Goal: Task Accomplishment & Management: Use online tool/utility

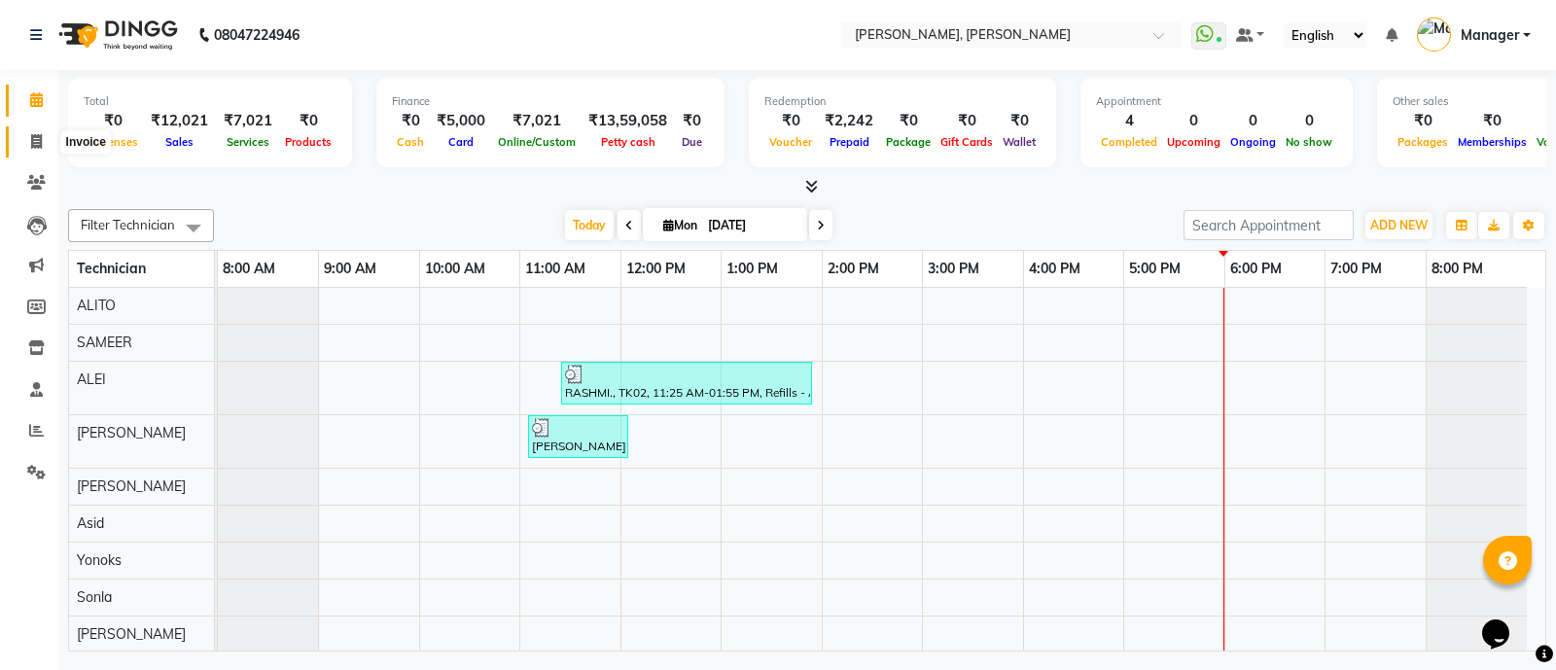
click at [35, 131] on span at bounding box center [36, 142] width 34 height 22
select select "service"
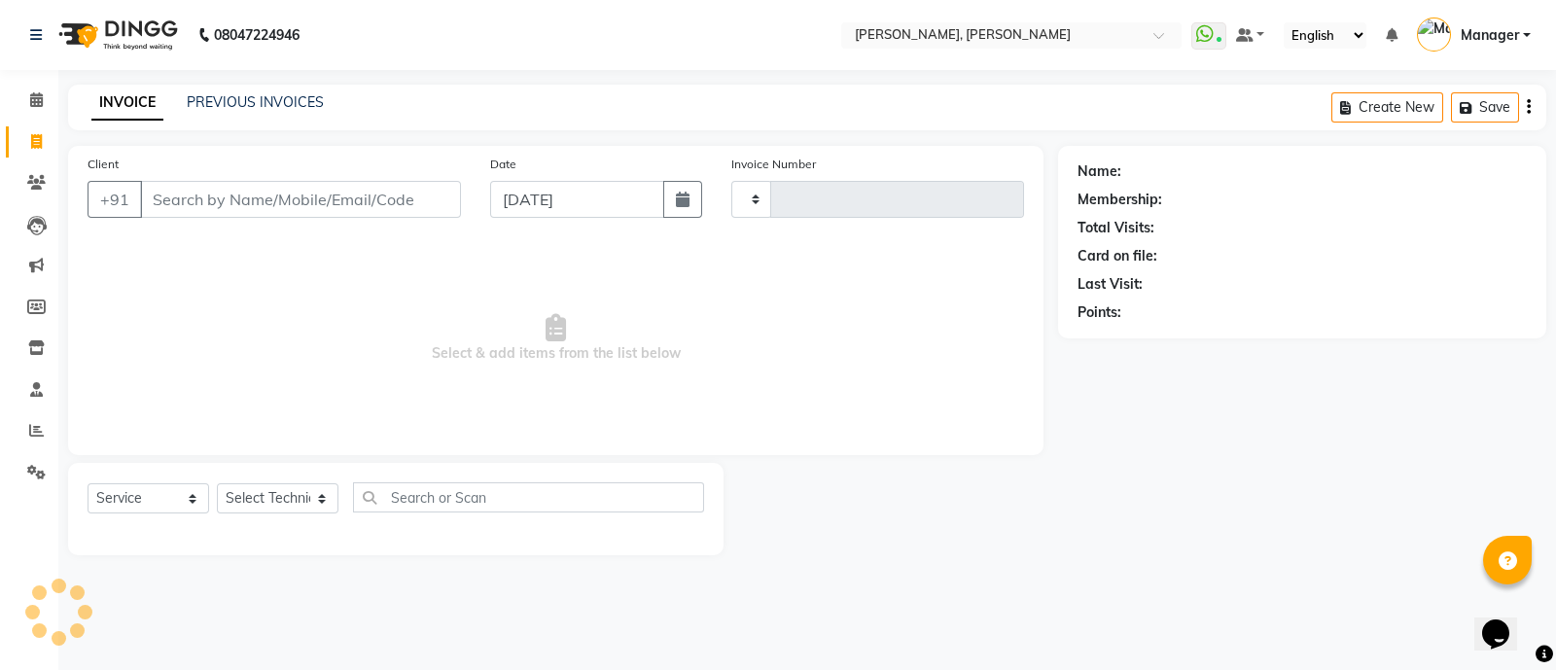
click at [248, 196] on input "Client" at bounding box center [300, 199] width 321 height 37
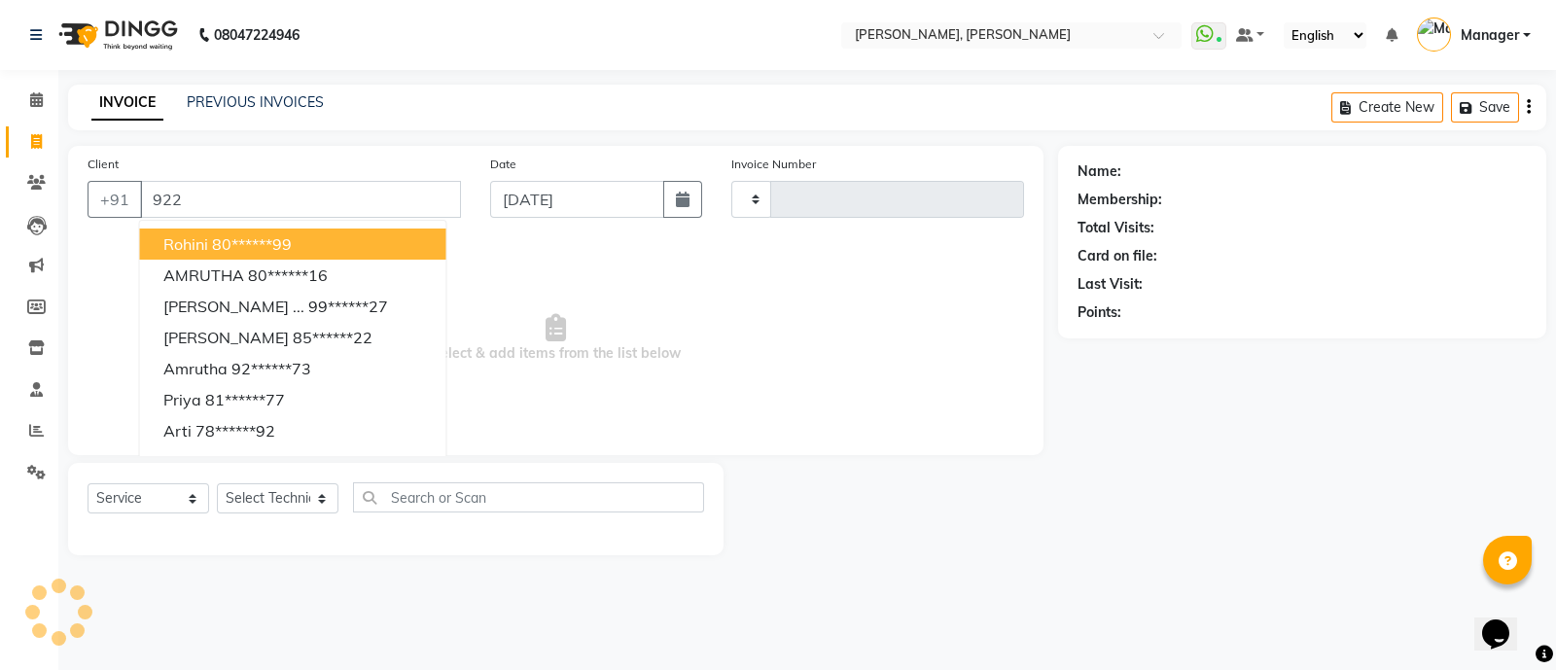
type input "9222"
type input "3564"
select select "3767"
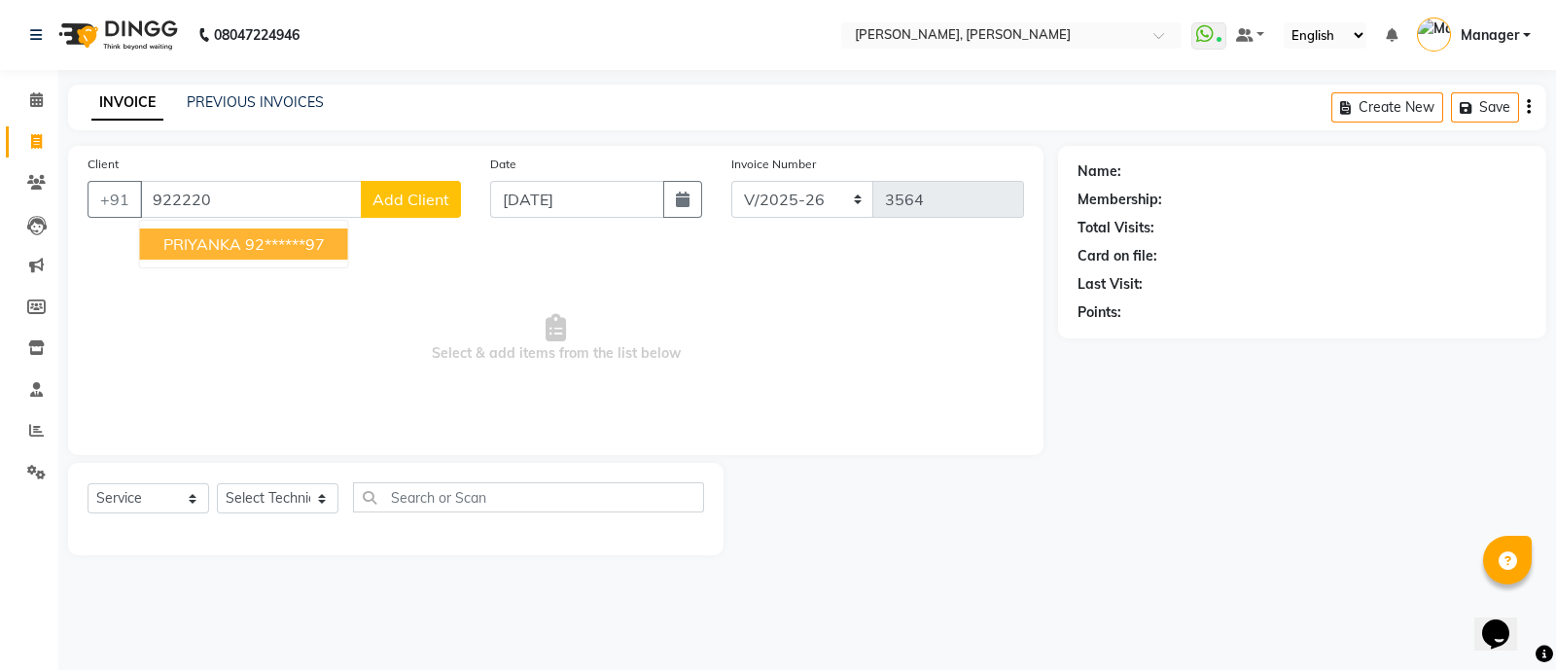
click at [267, 243] on ngb-highlight "92******97" at bounding box center [285, 243] width 80 height 19
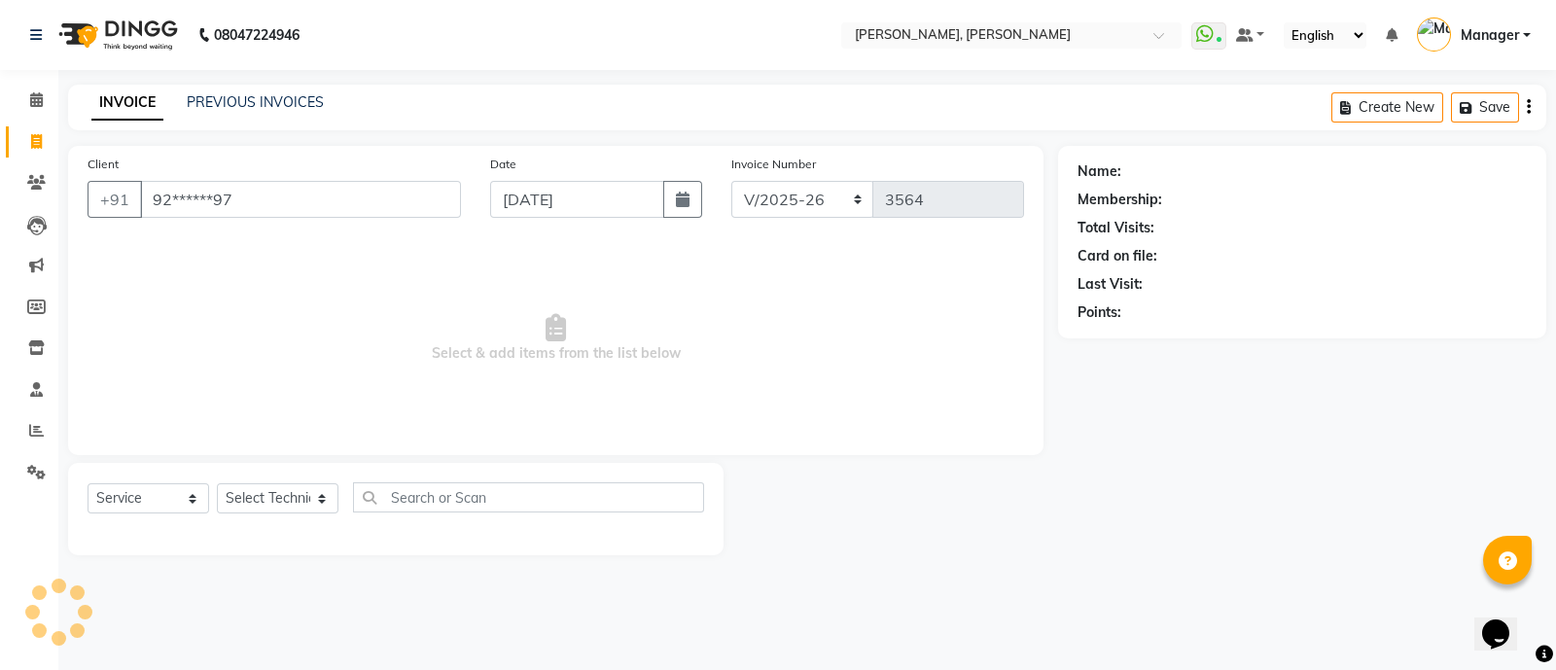
type input "92******97"
select select "1: Object"
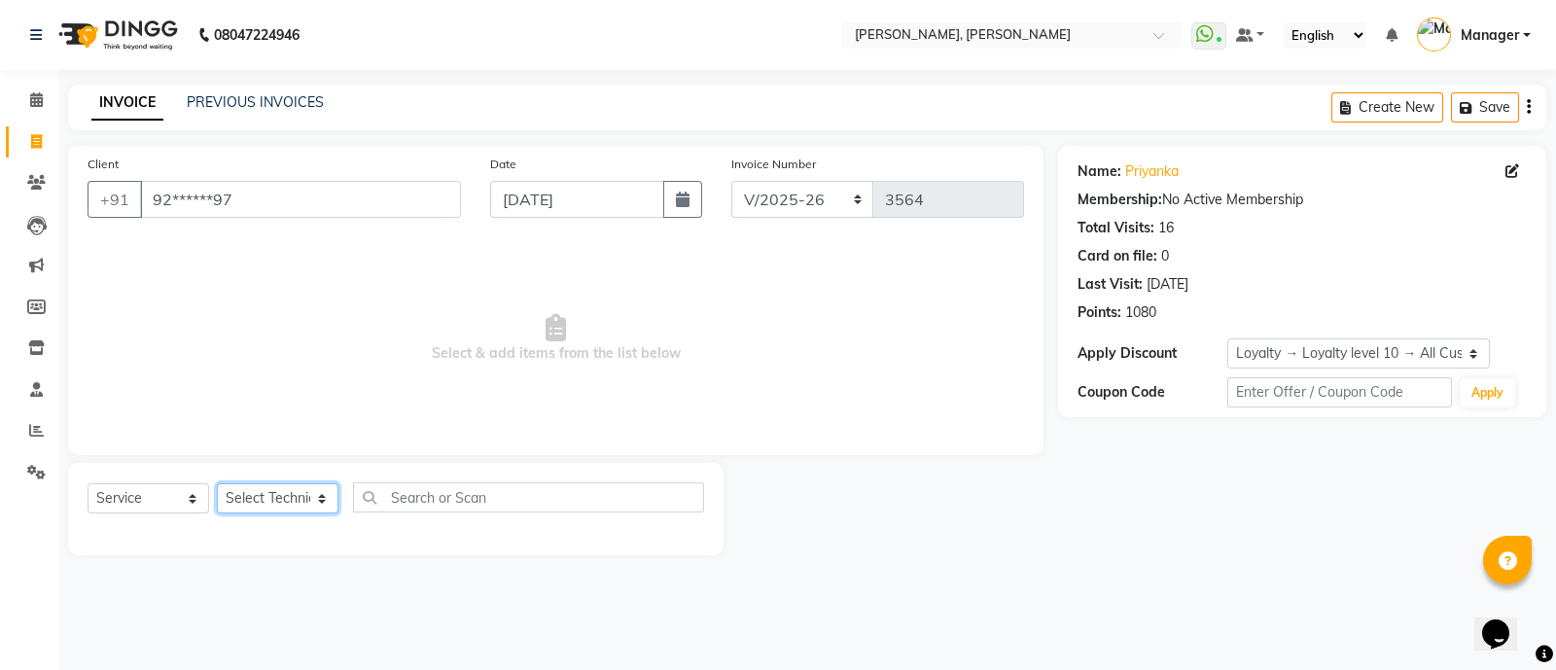
click at [278, 508] on select "Select Technician [PERSON_NAME] [PERSON_NAME] Asid Hanmi [PERSON_NAME] Manager …" at bounding box center [278, 498] width 122 height 30
select select "72162"
click at [217, 484] on select "Select Technician [PERSON_NAME] [PERSON_NAME] Asid Hanmi [PERSON_NAME] Manager …" at bounding box center [278, 498] width 122 height 30
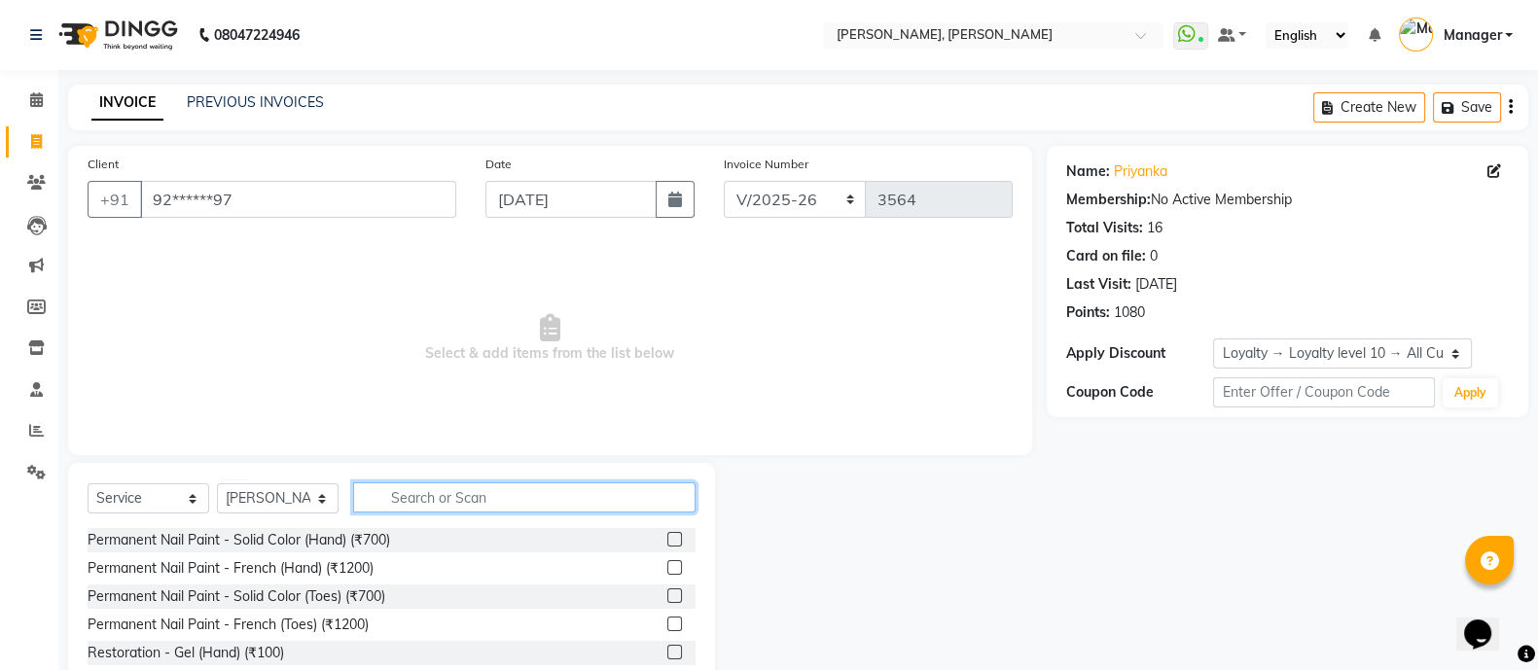
click at [472, 489] on input "text" at bounding box center [524, 497] width 342 height 30
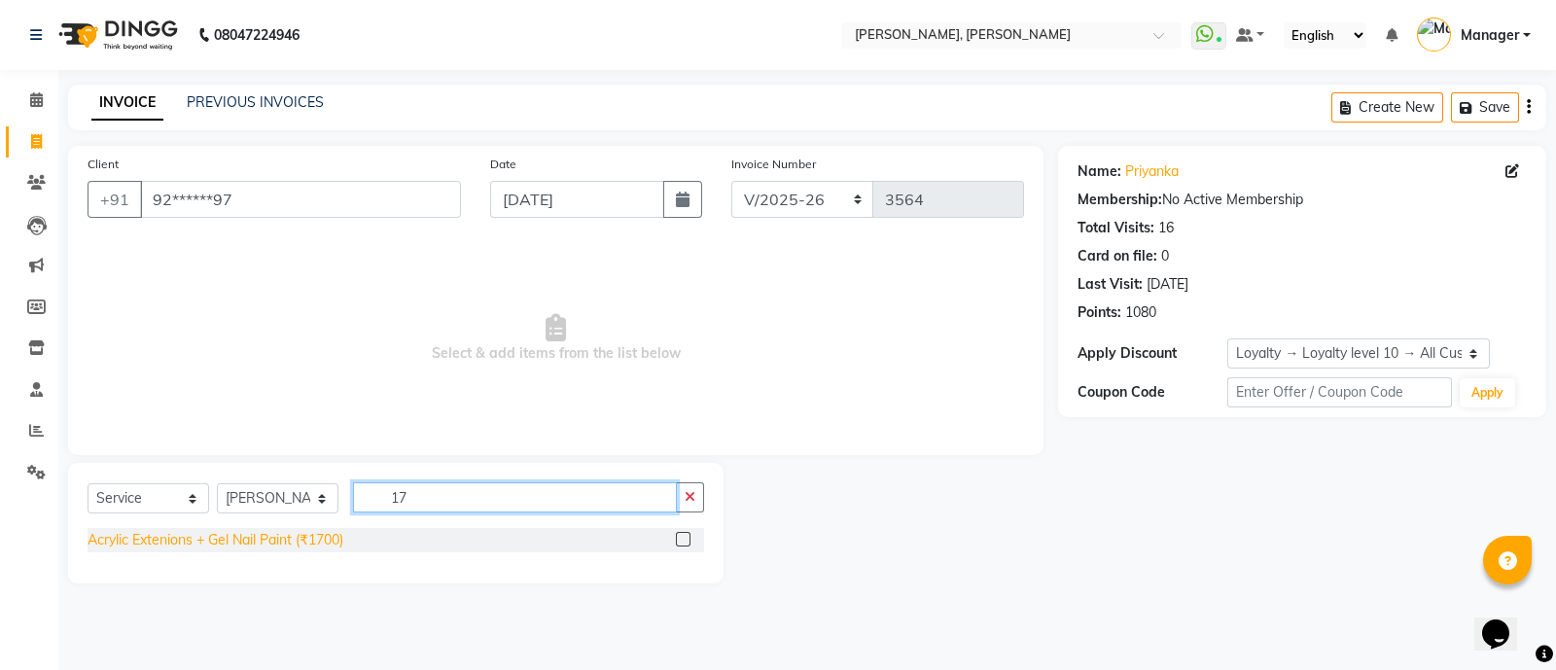
type input "17"
click at [301, 544] on div "Acrylic Extenions + Gel Nail Paint (₹1700)" at bounding box center [216, 540] width 256 height 20
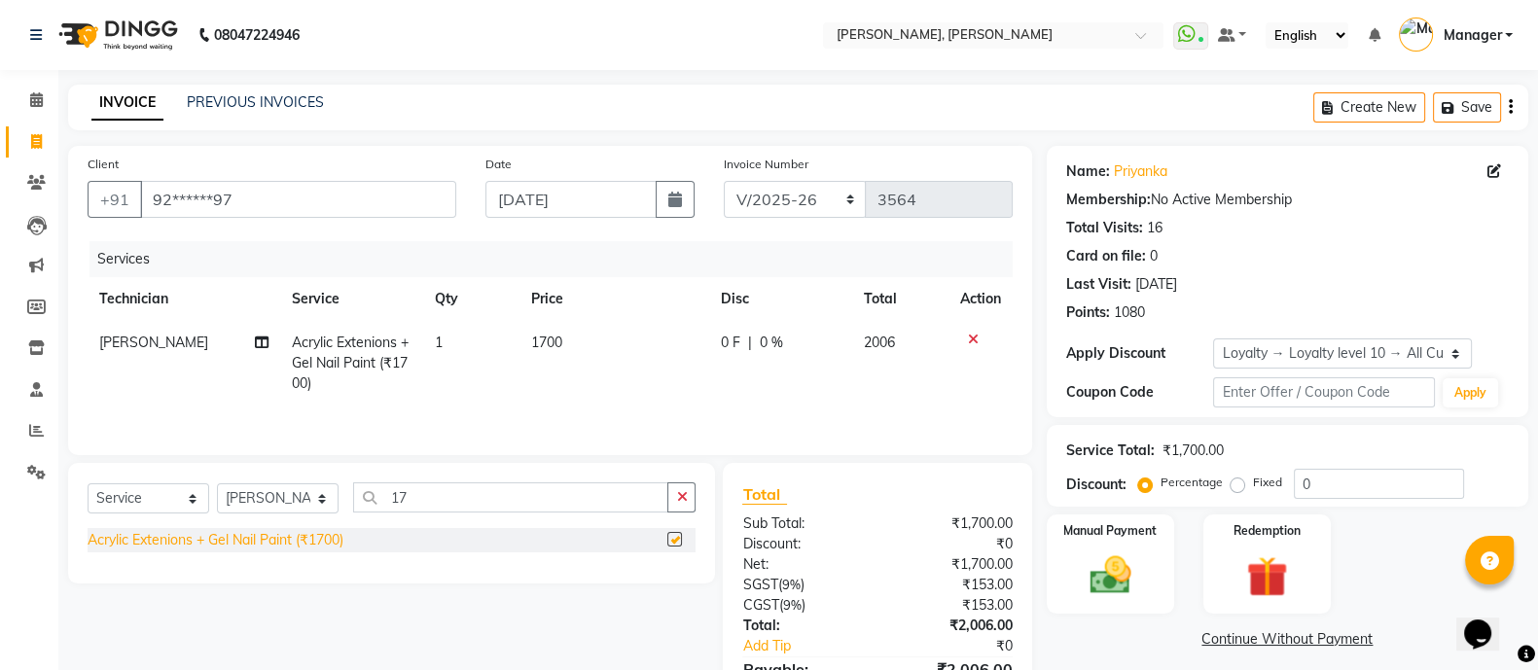
checkbox input "false"
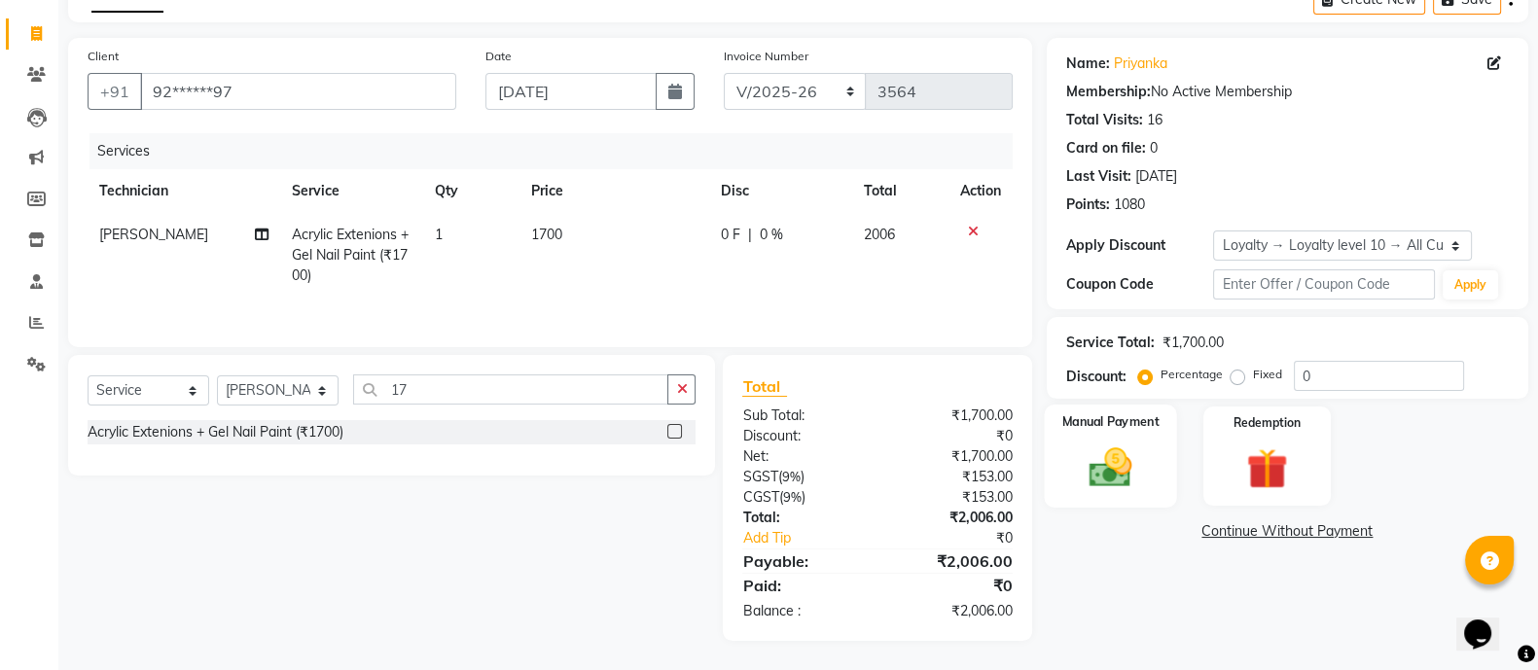
click at [1097, 449] on img at bounding box center [1110, 467] width 69 height 49
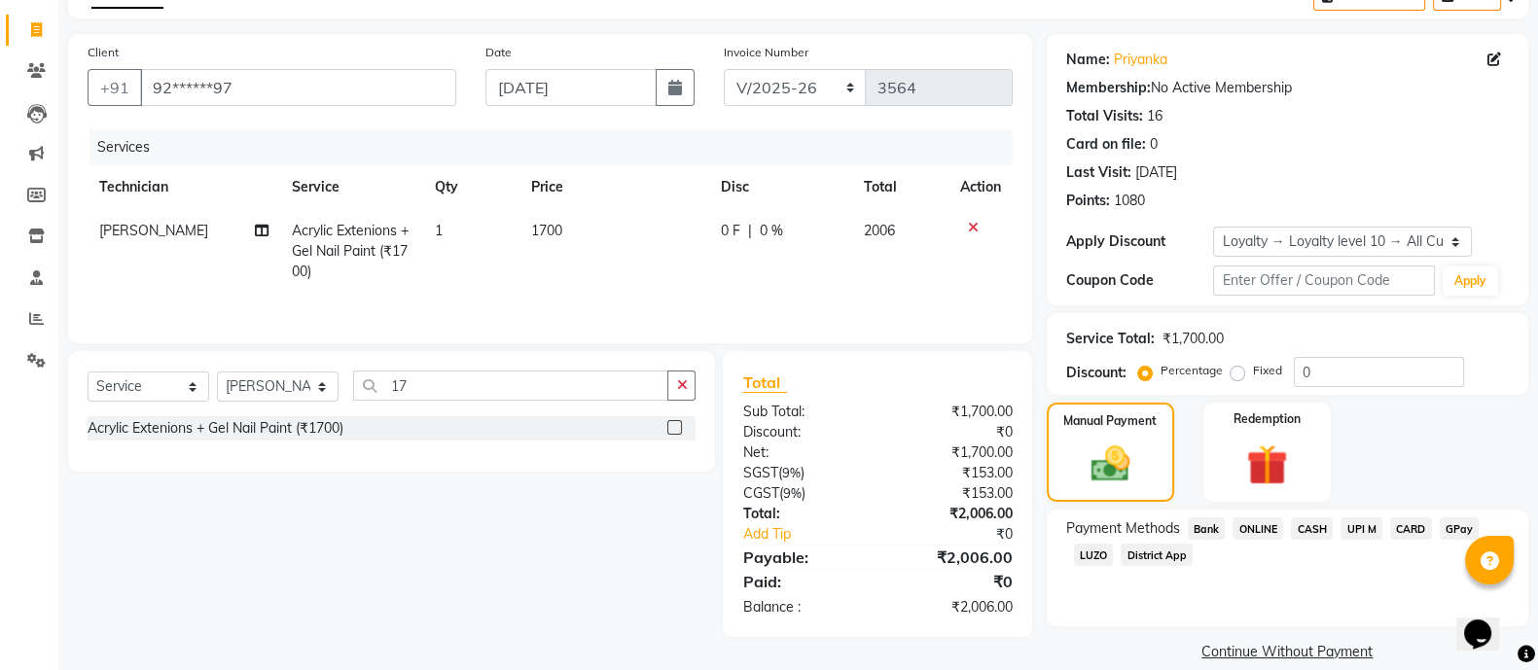
click at [1409, 522] on span "CARD" at bounding box center [1411, 528] width 42 height 22
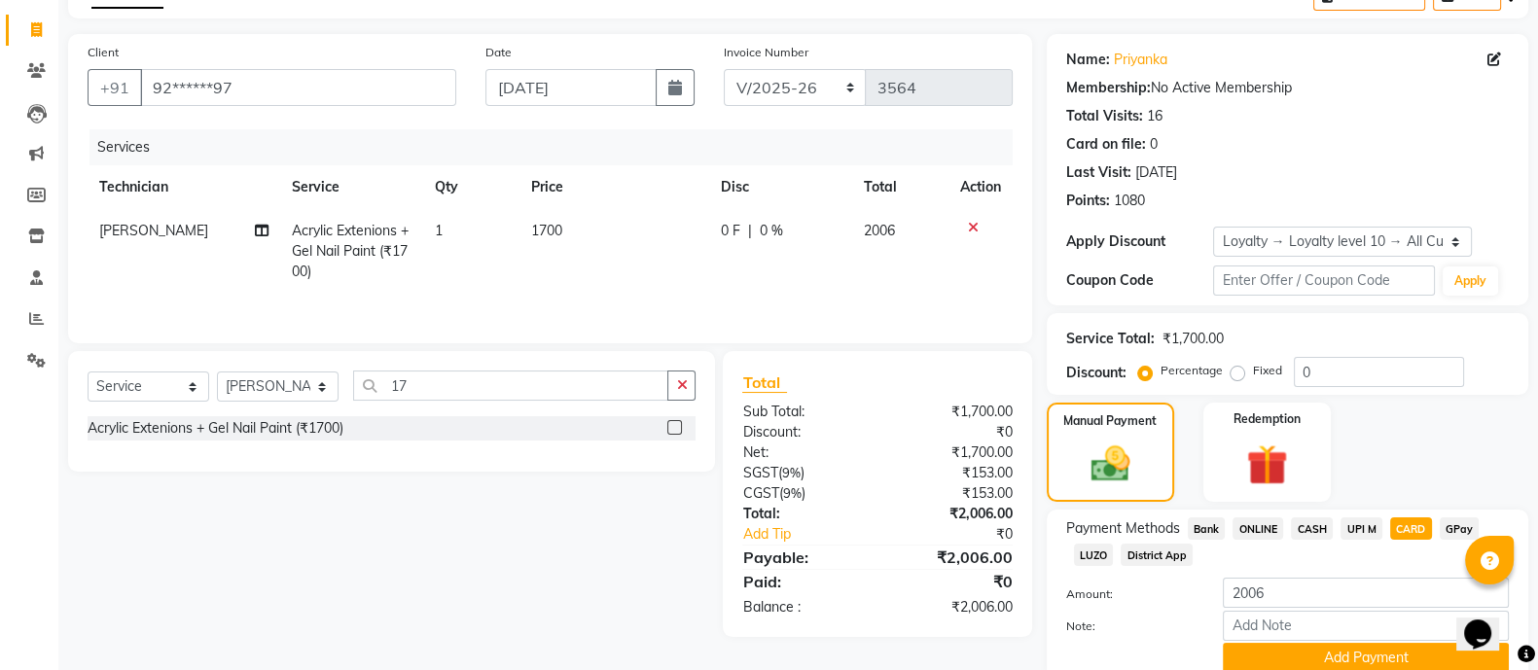
scroll to position [194, 0]
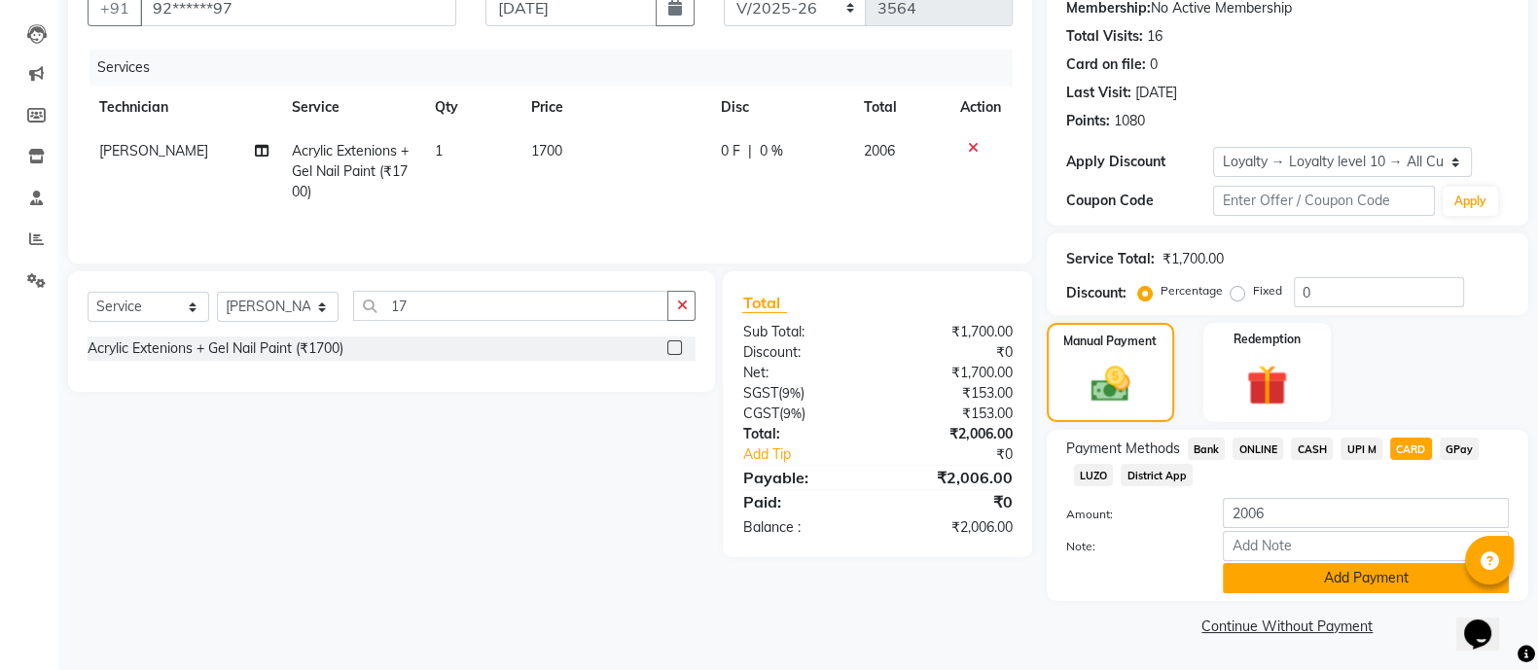
click at [1361, 584] on button "Add Payment" at bounding box center [1366, 578] width 286 height 30
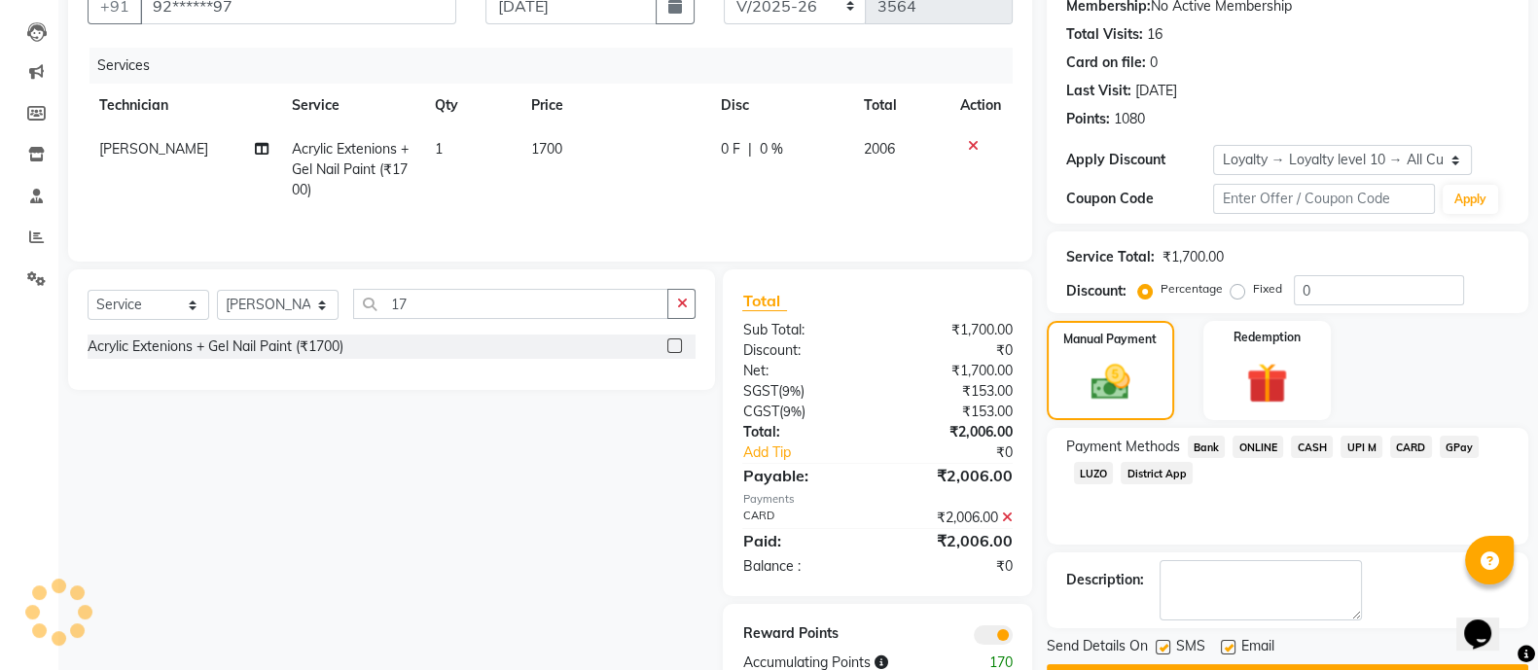
scroll to position [250, 0]
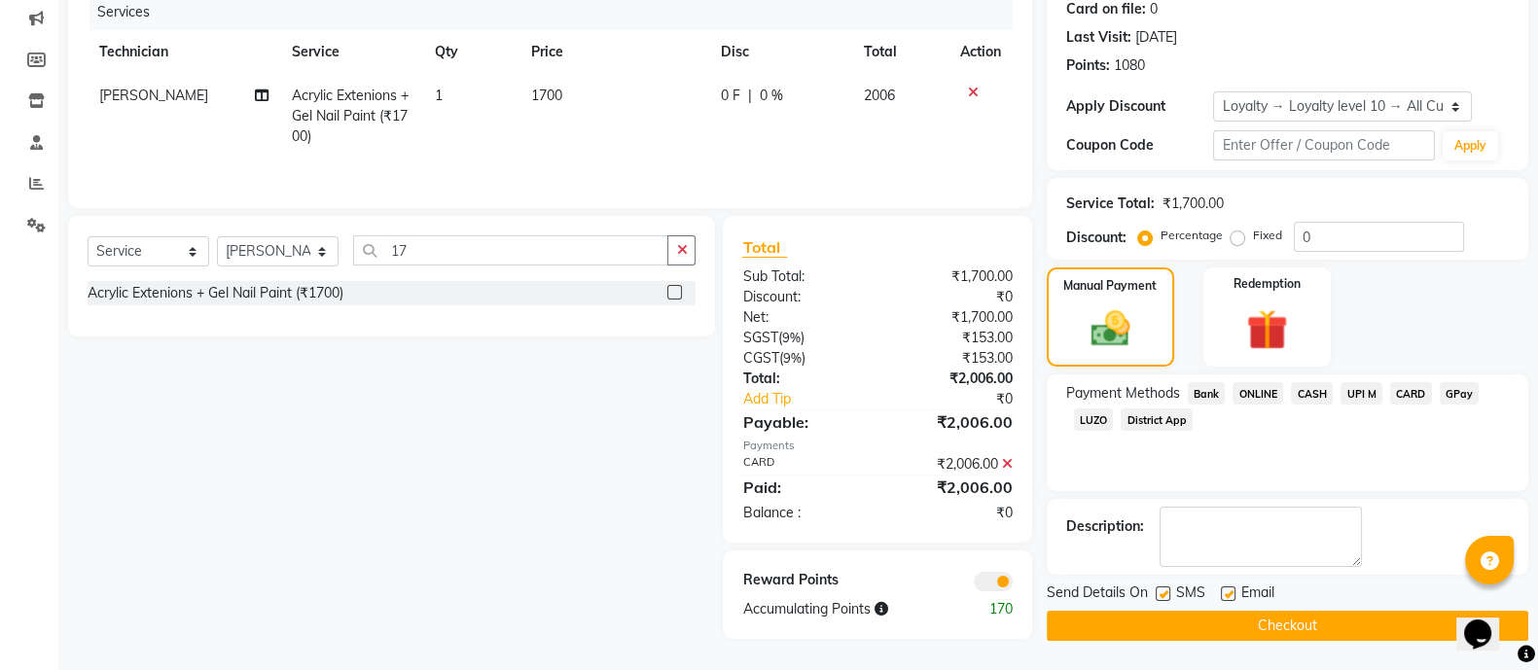
click at [1224, 615] on button "Checkout" at bounding box center [1287, 626] width 481 height 30
